Goal: Navigation & Orientation: Go to known website

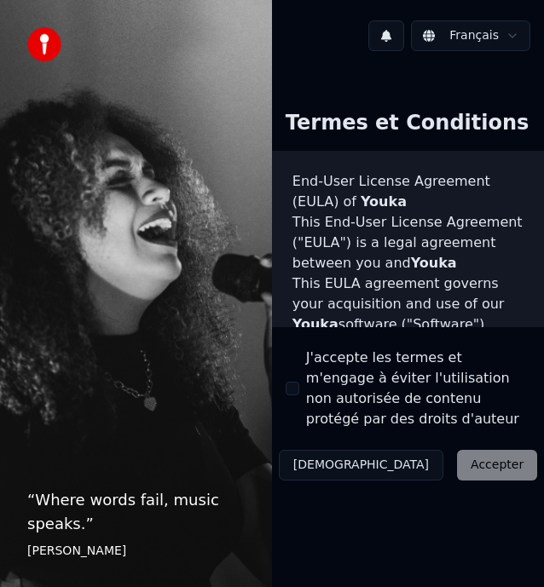
click at [390, 460] on div "Décliner Accepter" at bounding box center [408, 465] width 272 height 44
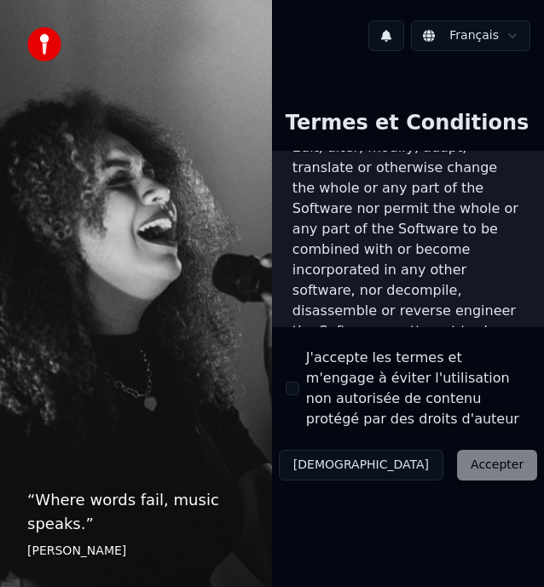
scroll to position [2871, 0]
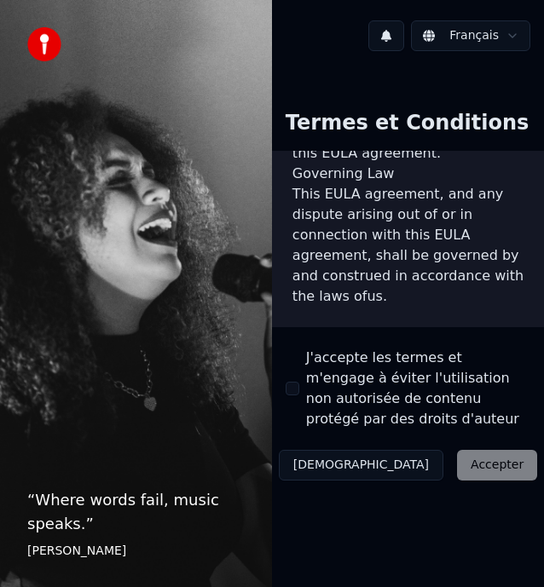
click at [406, 469] on div "Décliner Accepter" at bounding box center [408, 465] width 272 height 44
click at [418, 464] on div "Décliner Accepter" at bounding box center [408, 465] width 272 height 44
click at [409, 464] on div "Décliner Accepter" at bounding box center [408, 465] width 272 height 44
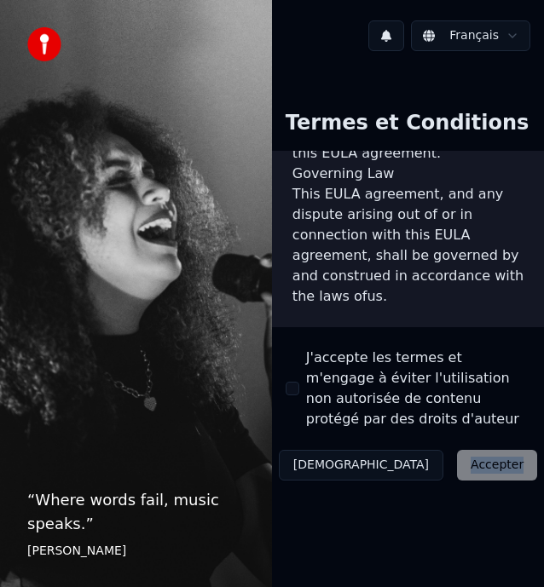
click at [412, 468] on div "Décliner Accepter" at bounding box center [408, 465] width 272 height 44
click at [418, 469] on div "Décliner Accepter" at bounding box center [408, 465] width 272 height 44
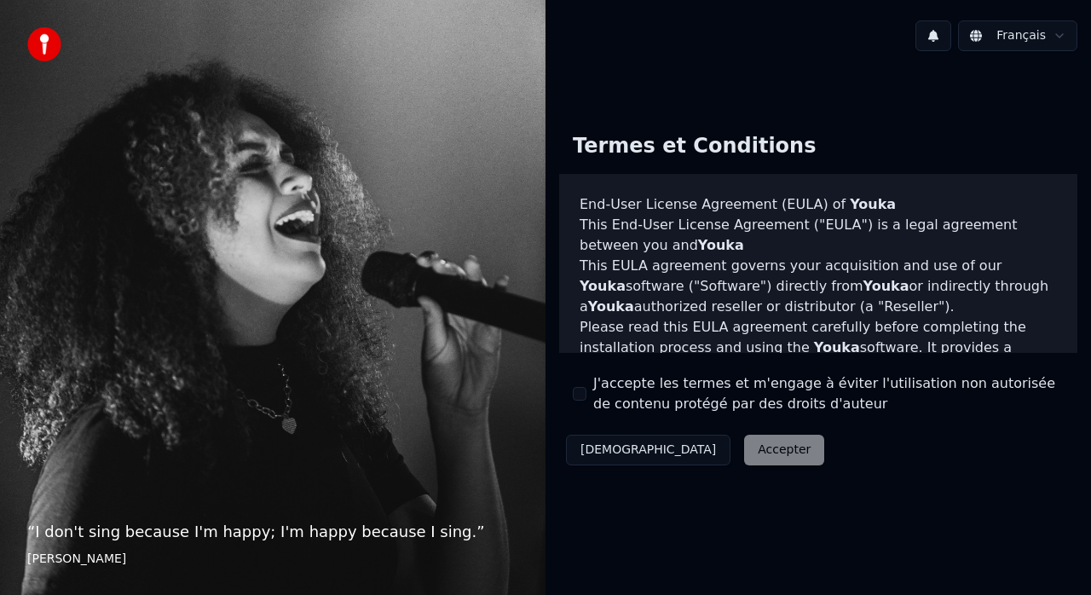
click at [676, 453] on div "Décliner Accepter" at bounding box center [695, 450] width 272 height 44
click at [678, 447] on div "Décliner Accepter" at bounding box center [695, 450] width 272 height 44
click at [345, 327] on div "“ I don't sing because I'm happy; I'm happy because I sing. ” William James" at bounding box center [272, 297] width 545 height 595
click at [683, 447] on div "Décliner Accepter" at bounding box center [695, 450] width 272 height 44
click at [35, 39] on img at bounding box center [44, 44] width 34 height 34
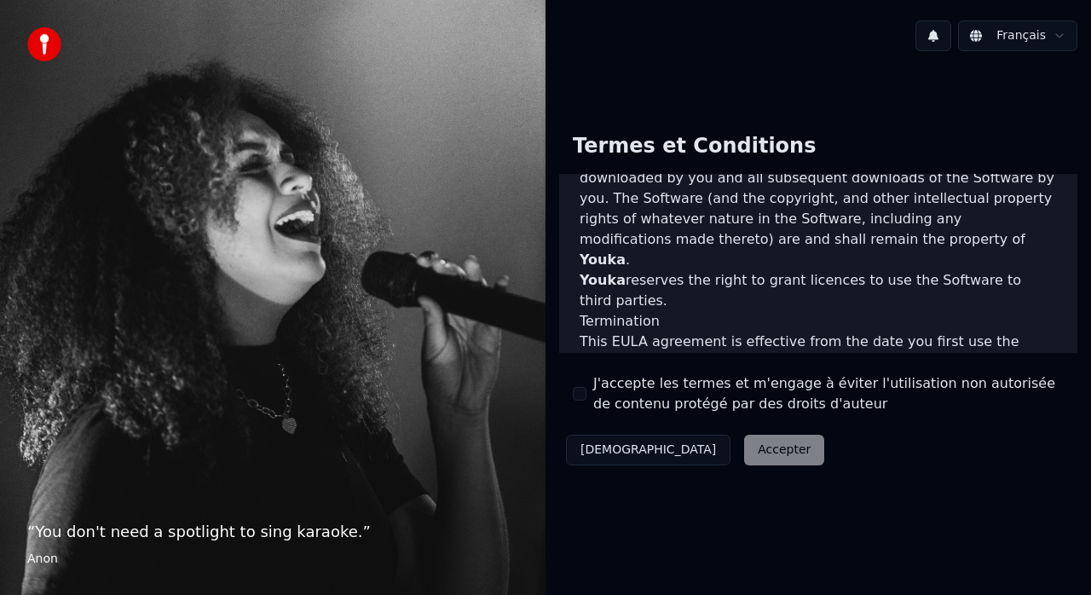
scroll to position [1232, 0]
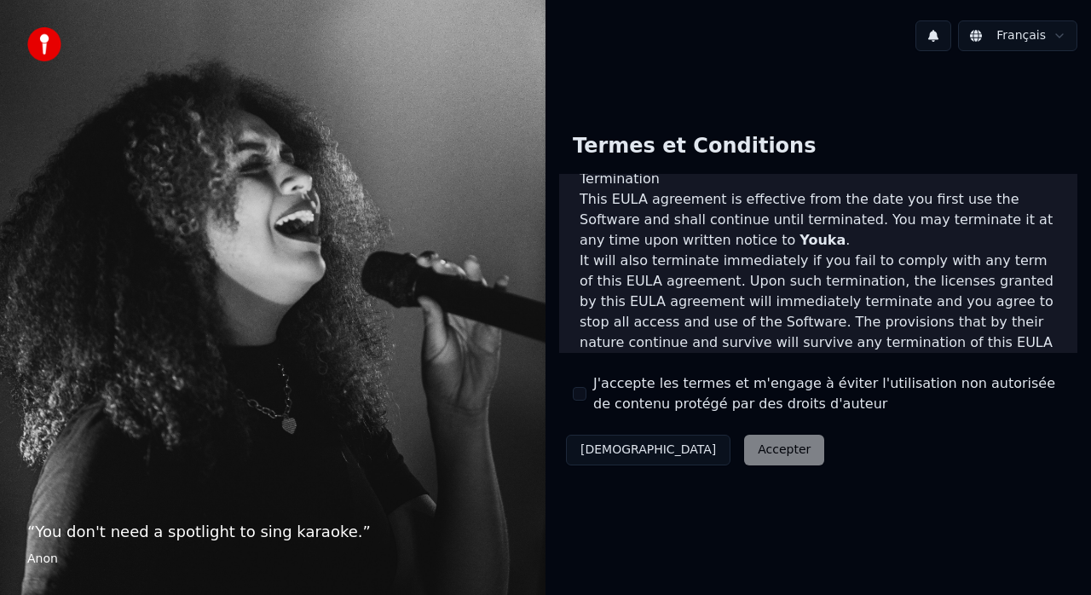
click at [781, 335] on div "End-User License Agreement (EULA) of Youka This End-User License Agreement ("EU…" at bounding box center [818, 263] width 518 height 178
drag, startPoint x: 709, startPoint y: 327, endPoint x: 711, endPoint y: 361, distance: 34.1
click at [713, 337] on div "End-User License Agreement (EULA) of Youka This End-User License Agreement ("EU…" at bounding box center [818, 263] width 518 height 178
click at [693, 452] on div "Décliner Accepter" at bounding box center [695, 450] width 272 height 44
click at [683, 453] on div "Décliner Accepter" at bounding box center [695, 450] width 272 height 44
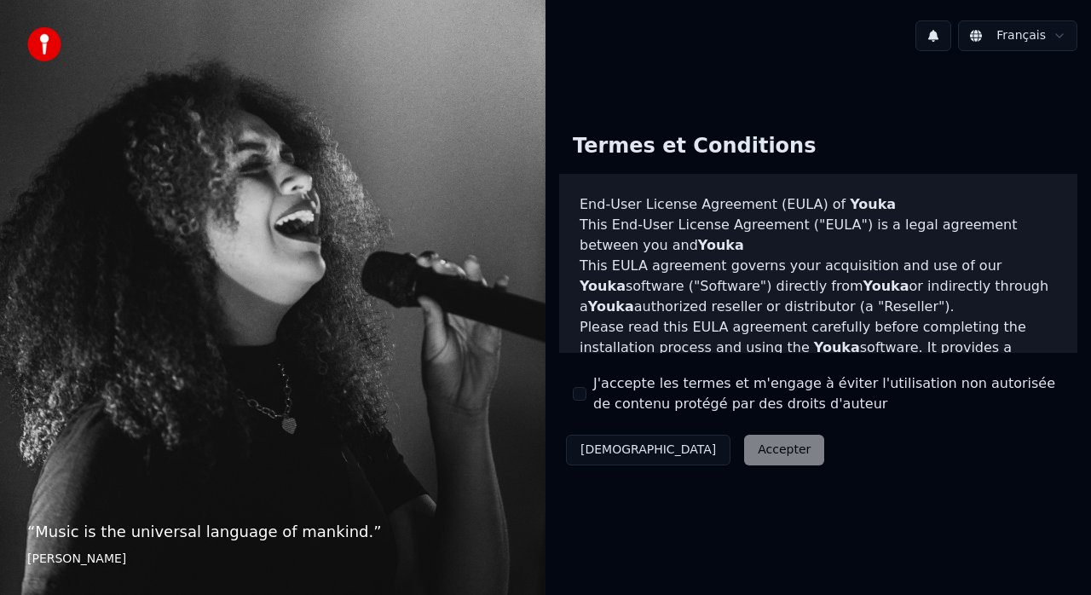
click at [683, 450] on div "Décliner Accepter" at bounding box center [695, 450] width 272 height 44
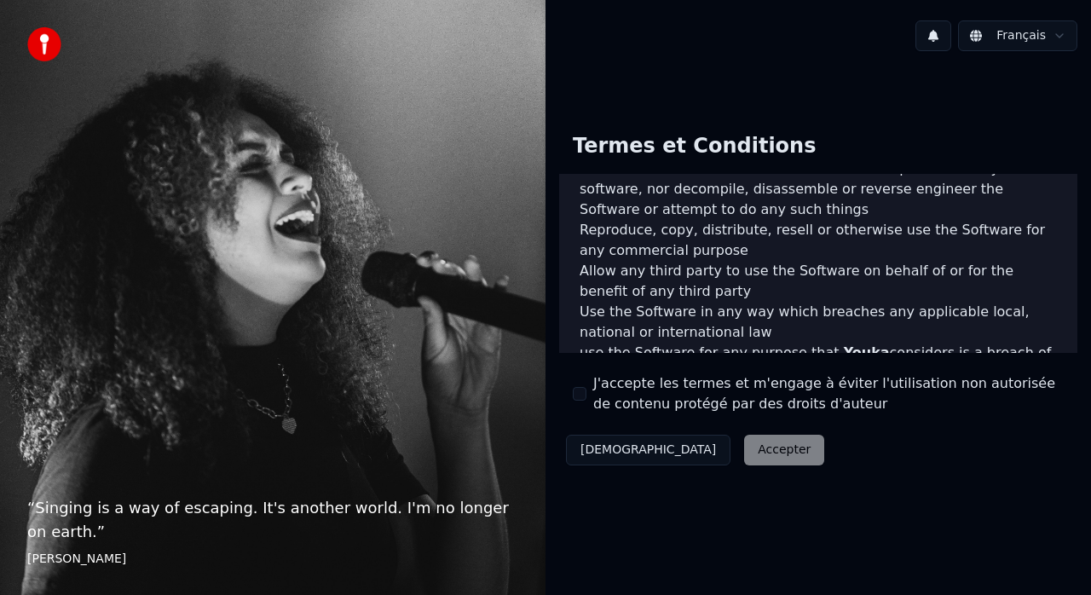
scroll to position [1232, 0]
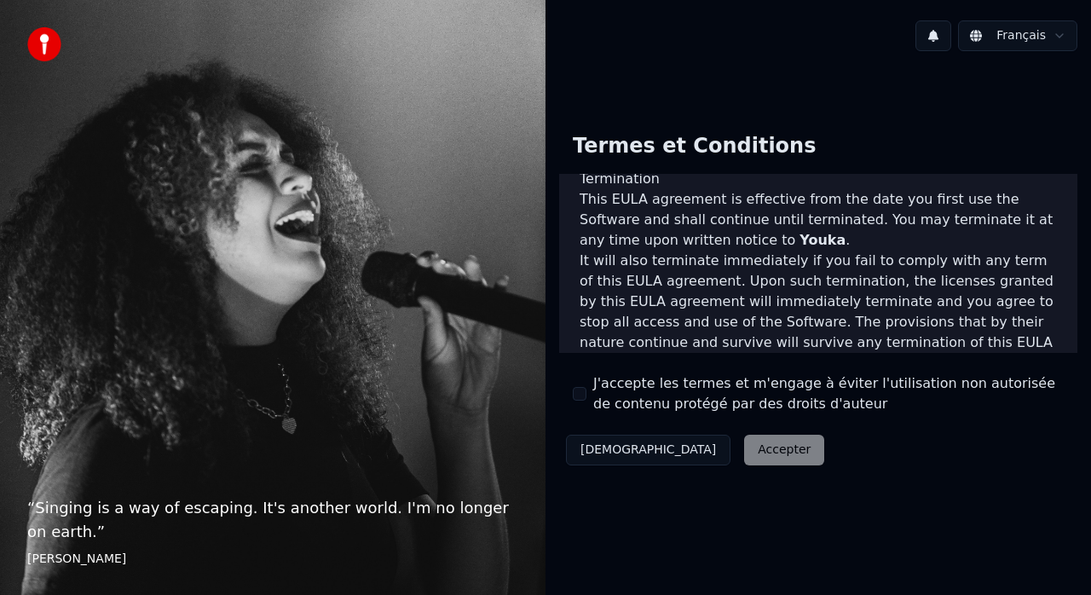
click at [699, 443] on div "Décliner Accepter" at bounding box center [695, 450] width 272 height 44
click at [1057, 39] on html "“ Singing is a way of escaping. It's another world. I'm no longer on earth. ” […" at bounding box center [545, 297] width 1091 height 595
click at [937, 37] on button at bounding box center [933, 35] width 36 height 31
click at [632, 56] on div "Français" at bounding box center [817, 36] width 545 height 58
click at [615, 447] on button "[DEMOGRAPHIC_DATA]" at bounding box center [648, 450] width 164 height 31
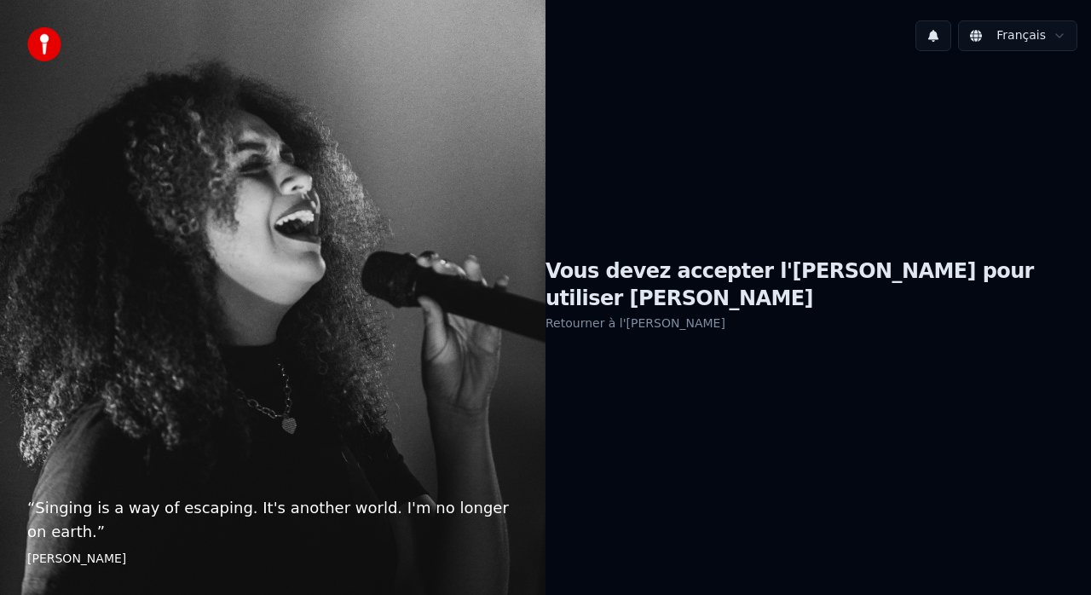
click at [680, 309] on link "Retourner à l'[PERSON_NAME]" at bounding box center [635, 322] width 180 height 27
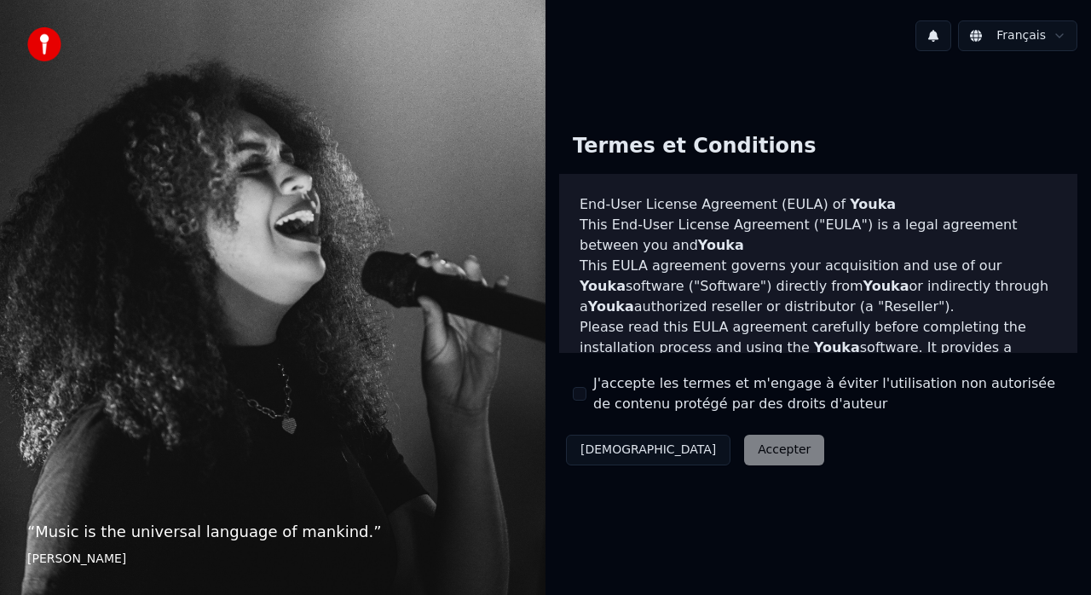
click at [705, 452] on div "Décliner Accepter" at bounding box center [695, 450] width 272 height 44
click at [690, 455] on div "Décliner Accepter" at bounding box center [695, 450] width 272 height 44
click at [690, 454] on div "Décliner Accepter" at bounding box center [695, 450] width 272 height 44
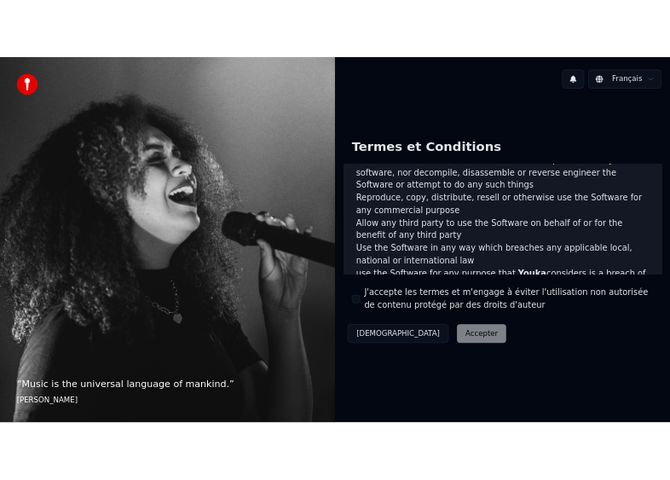
scroll to position [1147, 0]
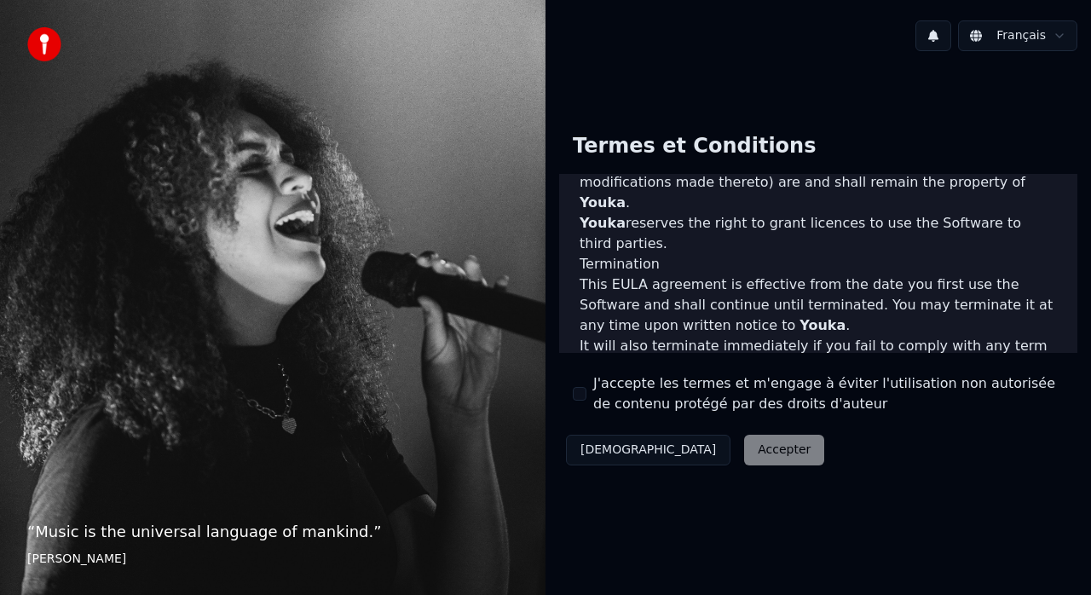
click at [691, 450] on div "Décliner Accepter" at bounding box center [695, 450] width 272 height 44
click at [678, 449] on div "Décliner Accepter" at bounding box center [695, 450] width 272 height 44
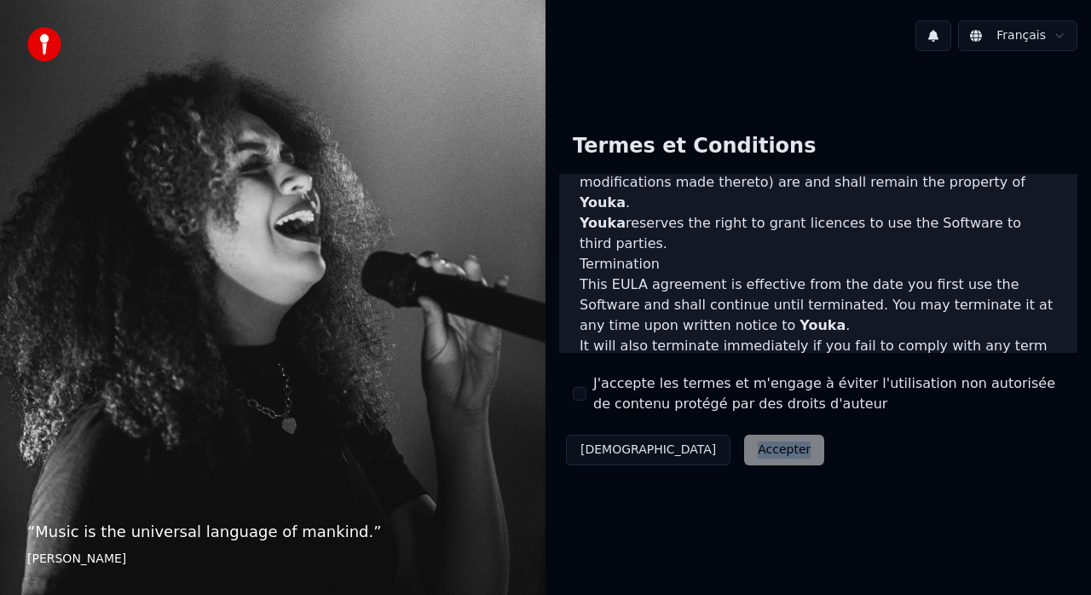
click at [678, 449] on div "Décliner Accepter" at bounding box center [695, 450] width 272 height 44
click at [502, 422] on div "“ Music is the universal language of mankind. ” [PERSON_NAME]" at bounding box center [272, 297] width 545 height 595
